Goal: Check status: Check status

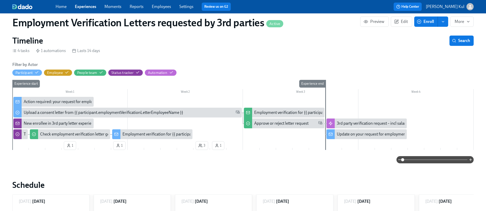
scroll to position [0, 22]
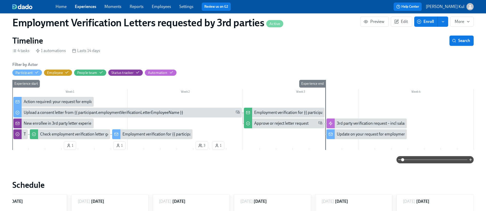
click at [364, 135] on div "Update on your request for employment verification for {{ participant.employmen…" at bounding box center [440, 134] width 206 height 6
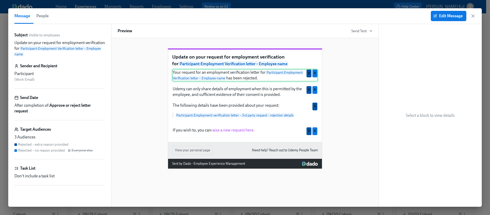
click at [281, 81] on div "Your request for an employment verification letter for Participant : Employment…" at bounding box center [245, 75] width 146 height 12
click at [197, 81] on div "Your request for an employment verification letter for Participant : Employment…" at bounding box center [245, 75] width 146 height 12
click at [43, 15] on span "People" at bounding box center [42, 15] width 12 height 7
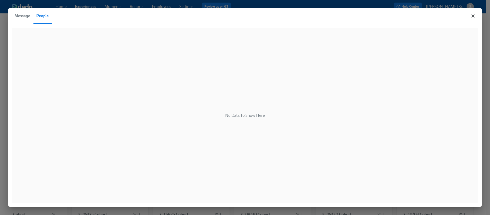
click at [474, 16] on icon "button" at bounding box center [472, 15] width 5 height 5
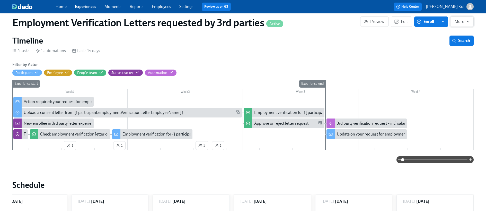
scroll to position [0, 19]
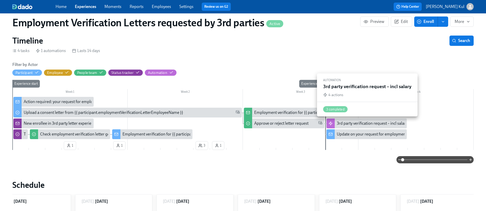
click at [347, 123] on div "3rd party verification request – incl salary" at bounding box center [372, 123] width 71 height 6
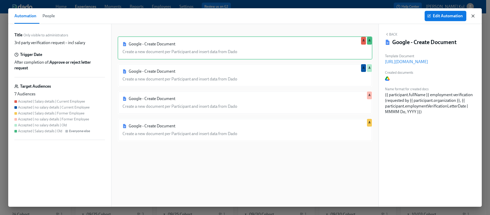
click at [474, 18] on icon "button" at bounding box center [472, 15] width 5 height 5
